Goal: Task Accomplishment & Management: Manage account settings

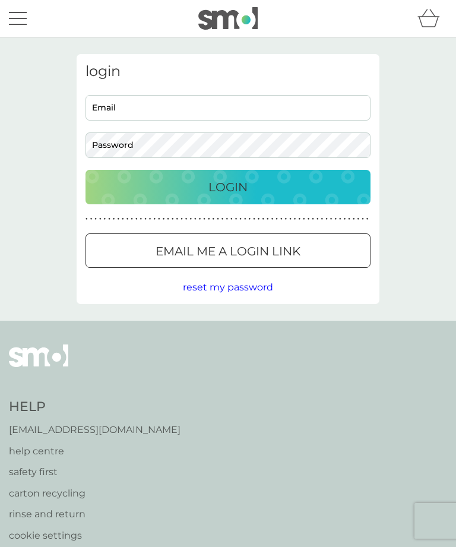
click at [127, 108] on input "Email" at bounding box center [227, 108] width 285 height 26
type input "[EMAIL_ADDRESS][DOMAIN_NAME]"
click at [228, 186] on button "Login" at bounding box center [227, 187] width 285 height 34
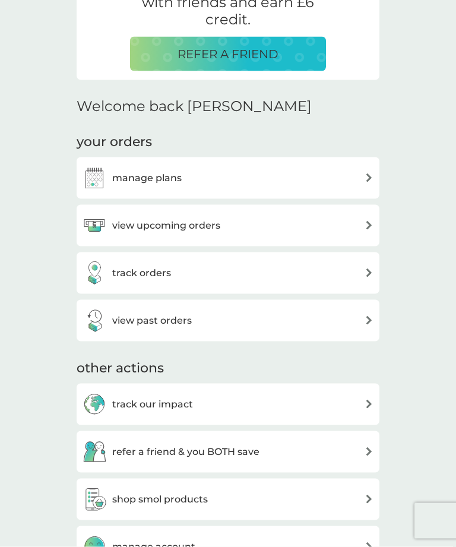
scroll to position [269, 0]
click at [106, 223] on img at bounding box center [95, 225] width 24 height 24
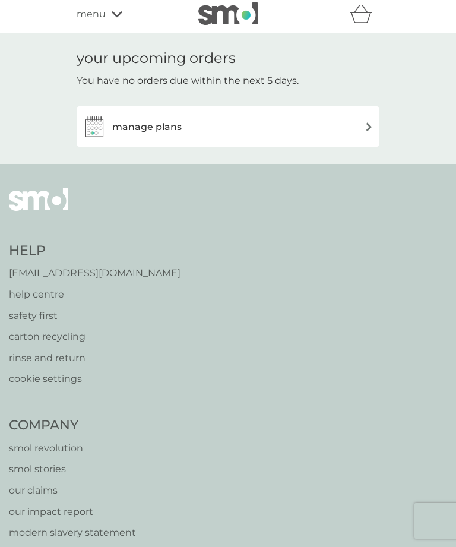
scroll to position [5, 0]
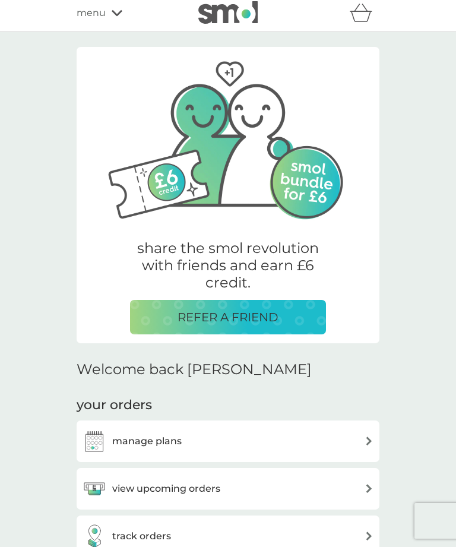
scroll to position [307, 0]
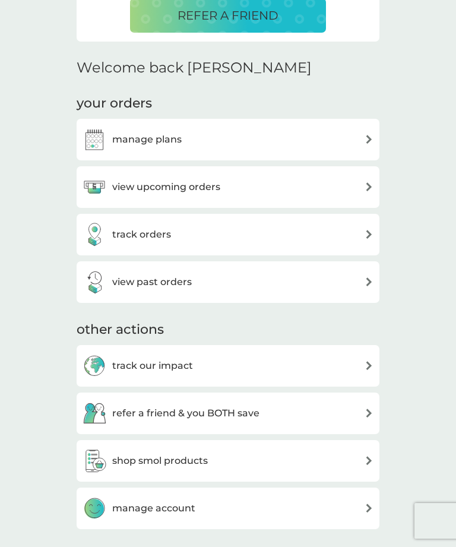
click at [105, 277] on img at bounding box center [95, 282] width 24 height 24
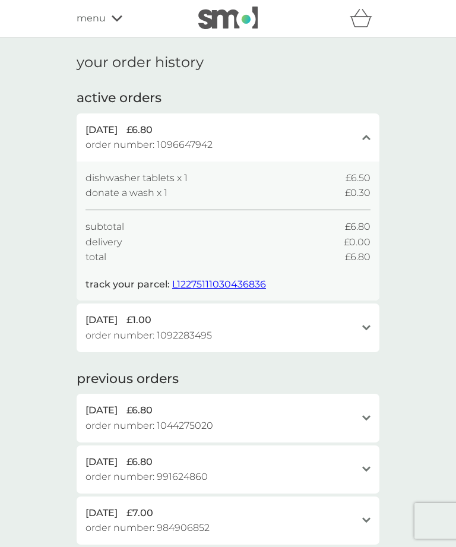
click at [210, 282] on span "L12275111030436836" at bounding box center [219, 283] width 94 height 11
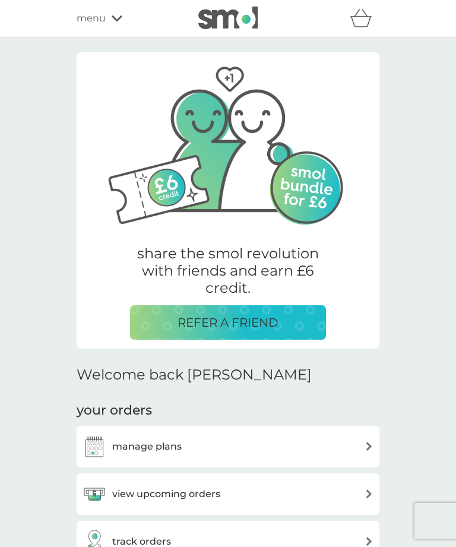
scroll to position [307, 0]
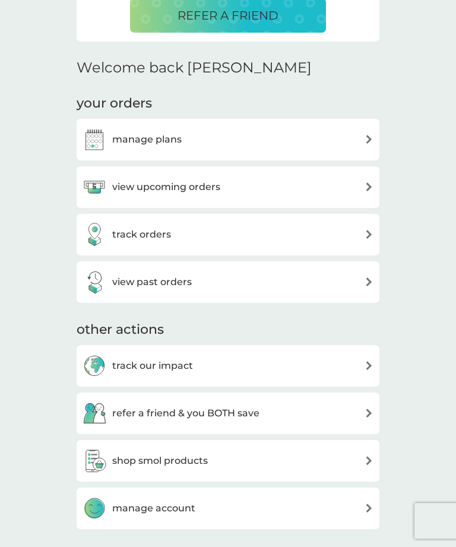
click at [96, 133] on img at bounding box center [95, 140] width 24 height 24
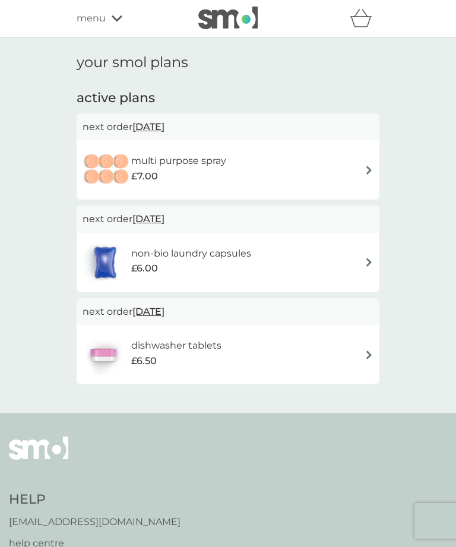
click at [146, 223] on span "17 Sep 2025" at bounding box center [148, 218] width 32 height 23
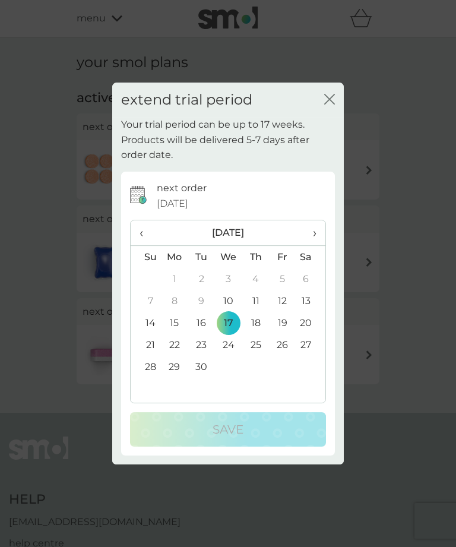
click at [318, 234] on th "›" at bounding box center [311, 233] width 30 height 26
click at [331, 101] on icon "close" at bounding box center [329, 99] width 11 height 11
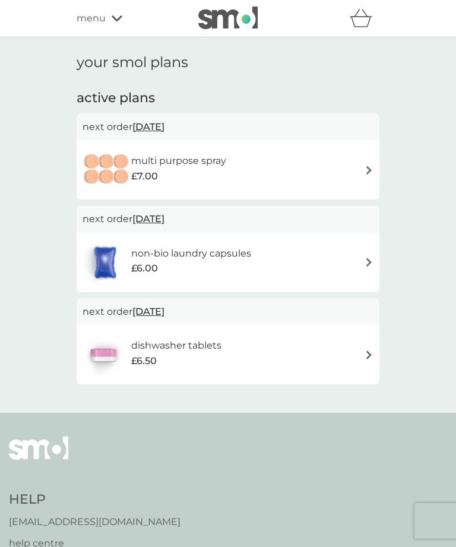
click at [147, 224] on span "17 Sep 2025" at bounding box center [148, 218] width 32 height 23
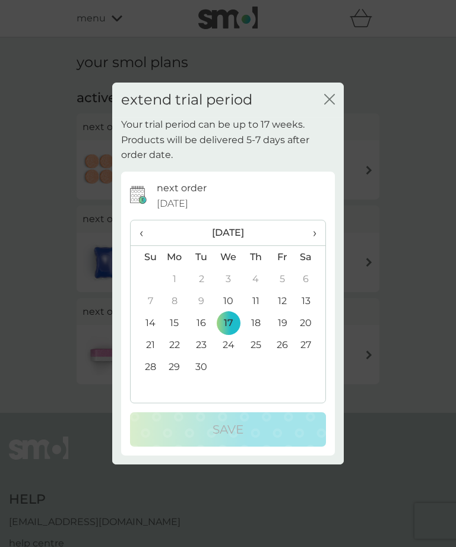
click at [315, 235] on span "›" at bounding box center [311, 232] width 12 height 25
click at [319, 236] on th "›" at bounding box center [311, 233] width 30 height 26
click at [145, 301] on td "2" at bounding box center [146, 301] width 30 height 22
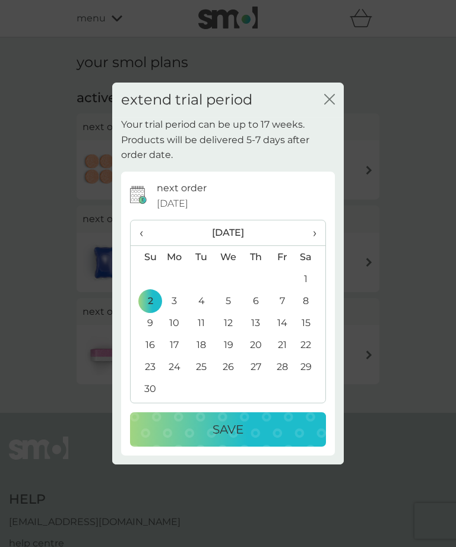
click at [196, 426] on div "Save" at bounding box center [228, 429] width 172 height 19
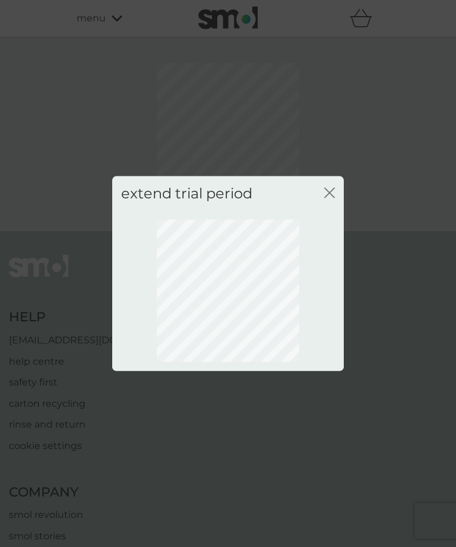
click at [332, 192] on icon "close" at bounding box center [329, 192] width 11 height 11
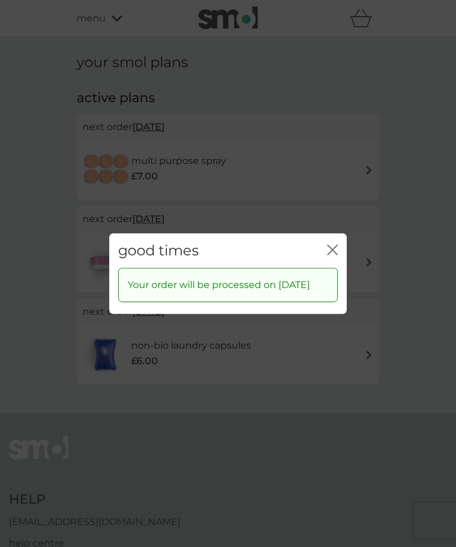
click at [332, 245] on icon "close" at bounding box center [332, 249] width 11 height 11
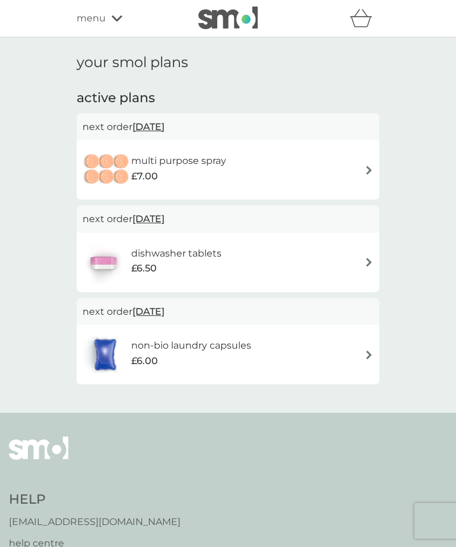
click at [148, 132] on span "17 Sep 2025" at bounding box center [148, 126] width 32 height 23
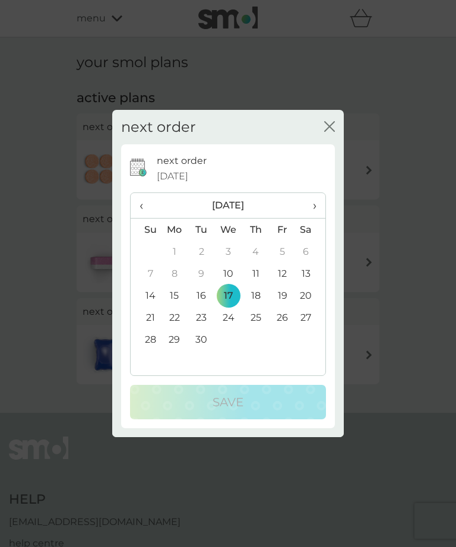
click at [312, 207] on span "›" at bounding box center [311, 205] width 12 height 25
click at [316, 215] on span "›" at bounding box center [311, 205] width 12 height 25
click at [150, 275] on td "2" at bounding box center [146, 273] width 30 height 22
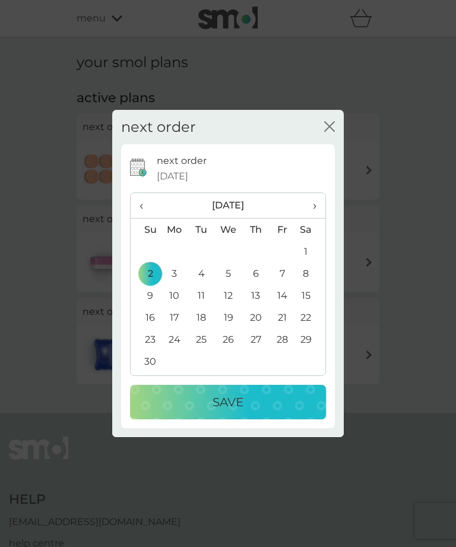
click at [218, 405] on p "Save" at bounding box center [228, 401] width 31 height 19
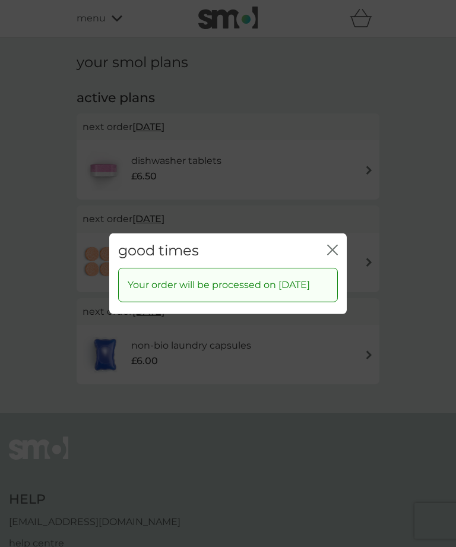
click at [333, 244] on icon "close" at bounding box center [332, 249] width 11 height 11
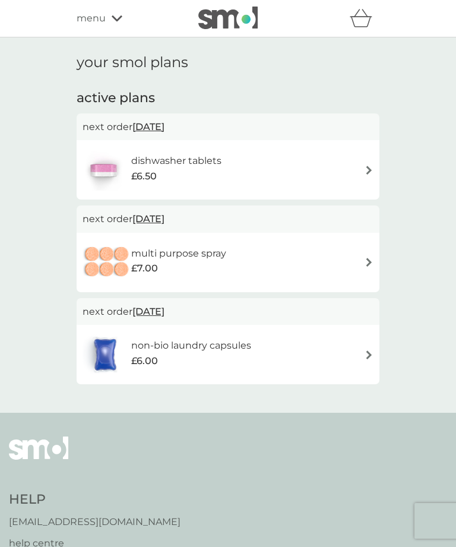
click at [120, 23] on div "menu" at bounding box center [127, 18] width 101 height 15
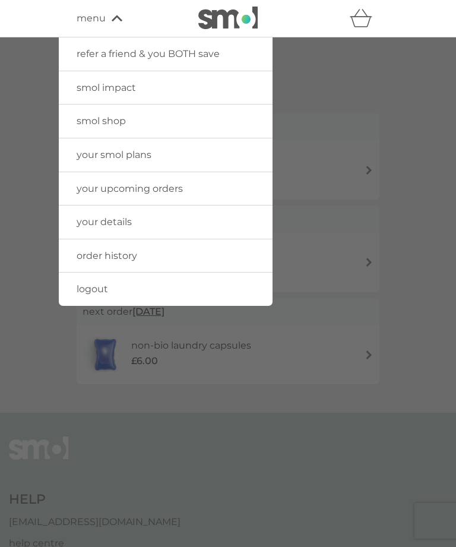
click at [94, 291] on span "logout" at bounding box center [92, 288] width 31 height 11
